Goal: Check status: Check status

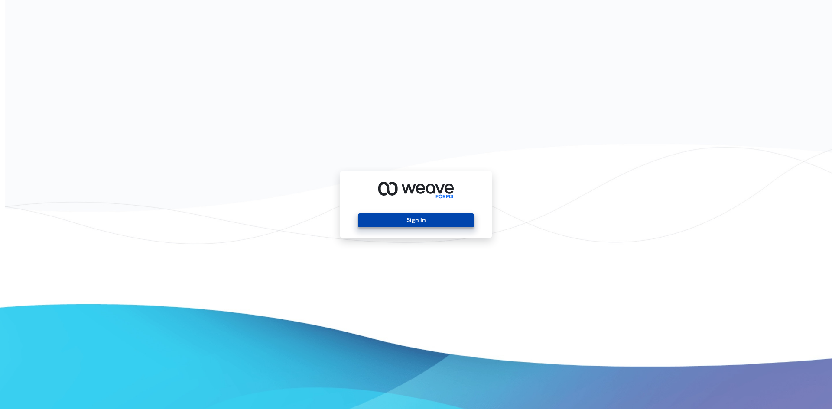
click at [424, 222] on button "Sign In" at bounding box center [416, 221] width 116 height 14
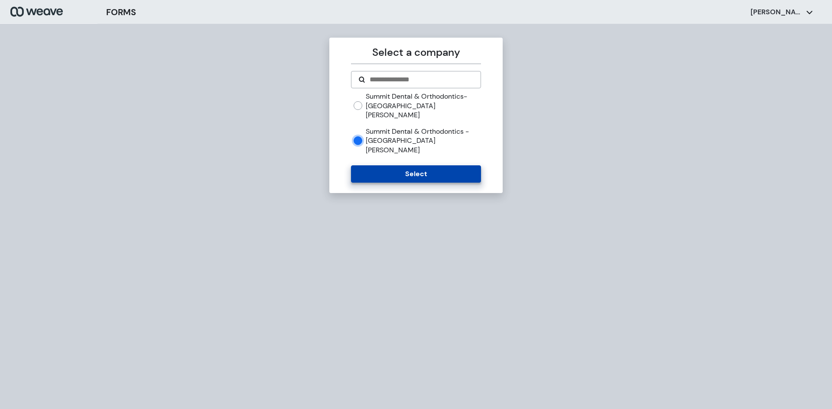
click at [393, 165] on button "Select" at bounding box center [416, 173] width 130 height 17
